Goal: Task Accomplishment & Management: Manage account settings

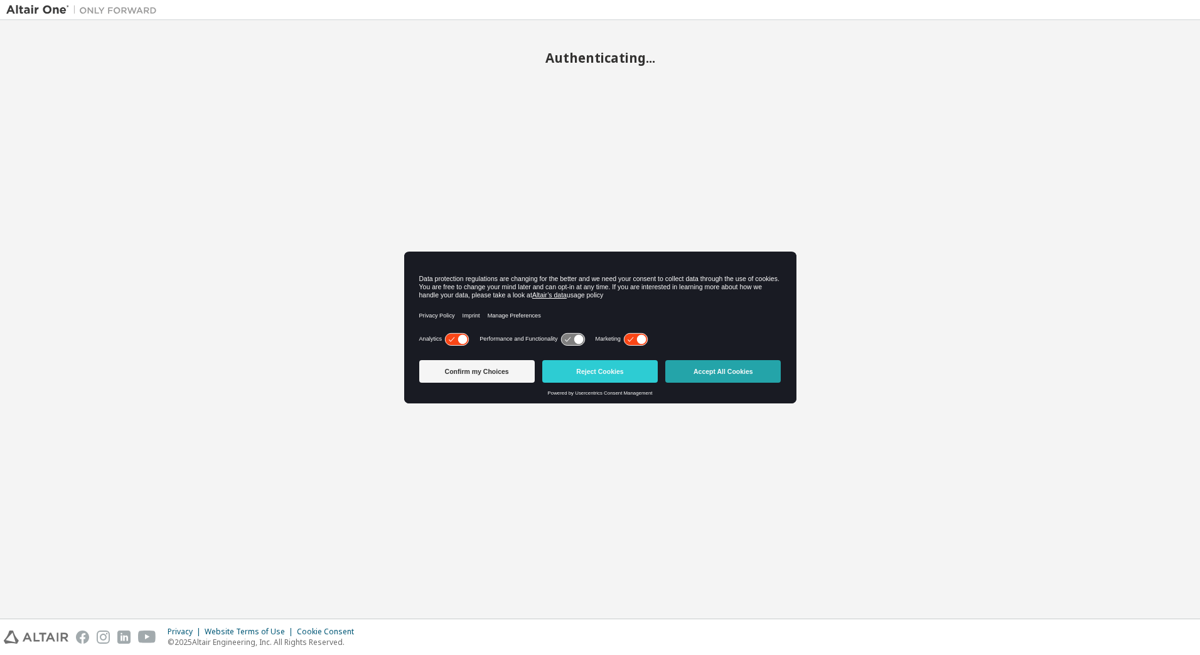
click at [715, 375] on button "Accept All Cookies" at bounding box center [722, 371] width 115 height 23
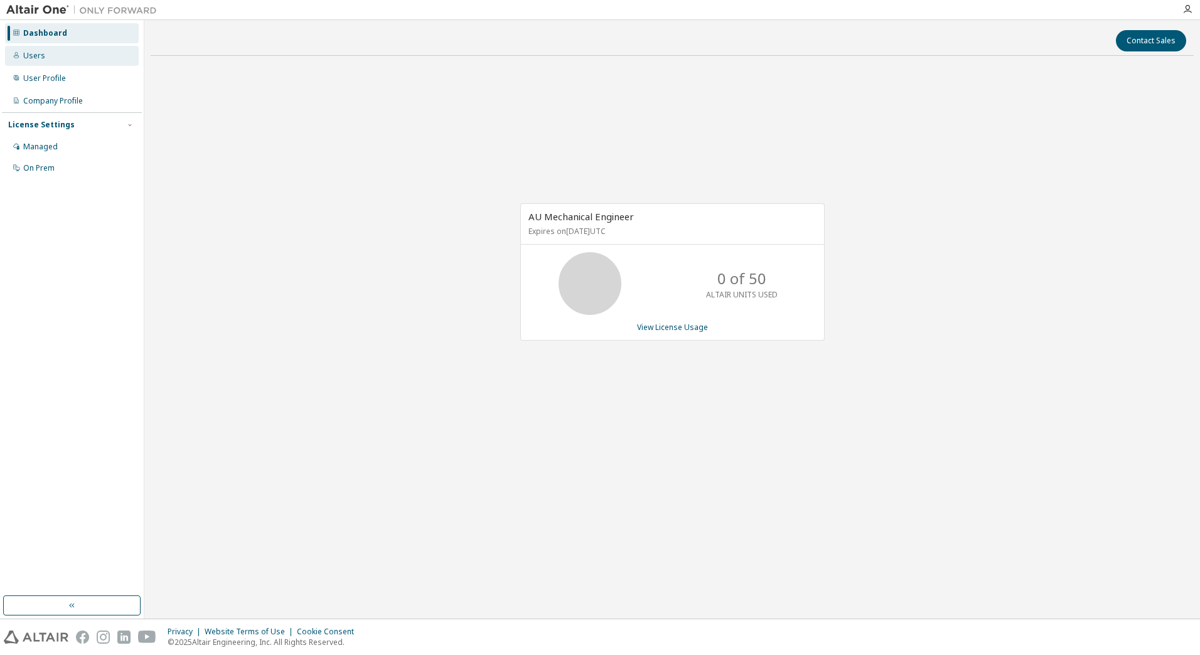
click at [38, 55] on div "Users" at bounding box center [34, 56] width 22 height 10
